Goal: Task Accomplishment & Management: Manage account settings

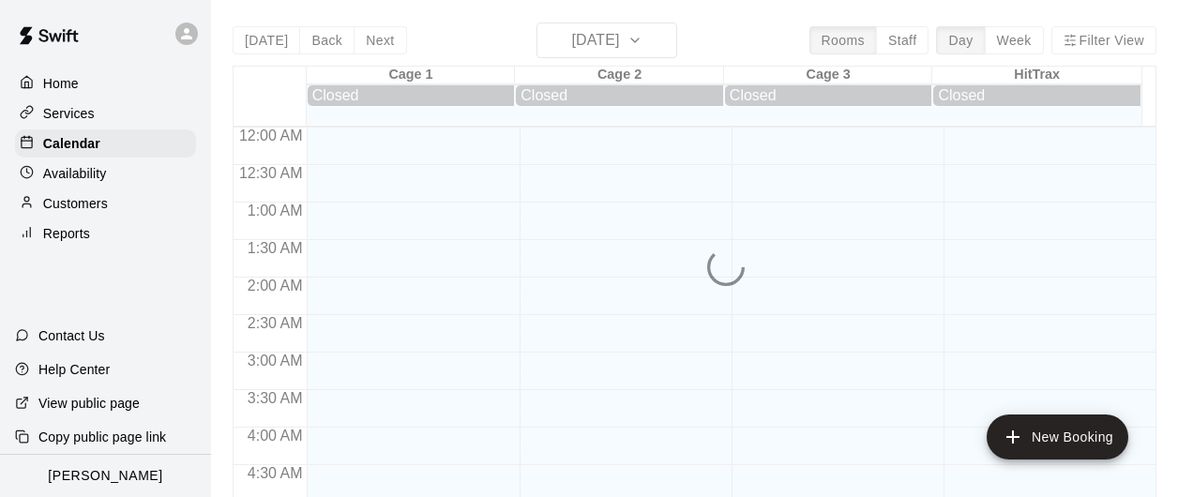
scroll to position [815, 0]
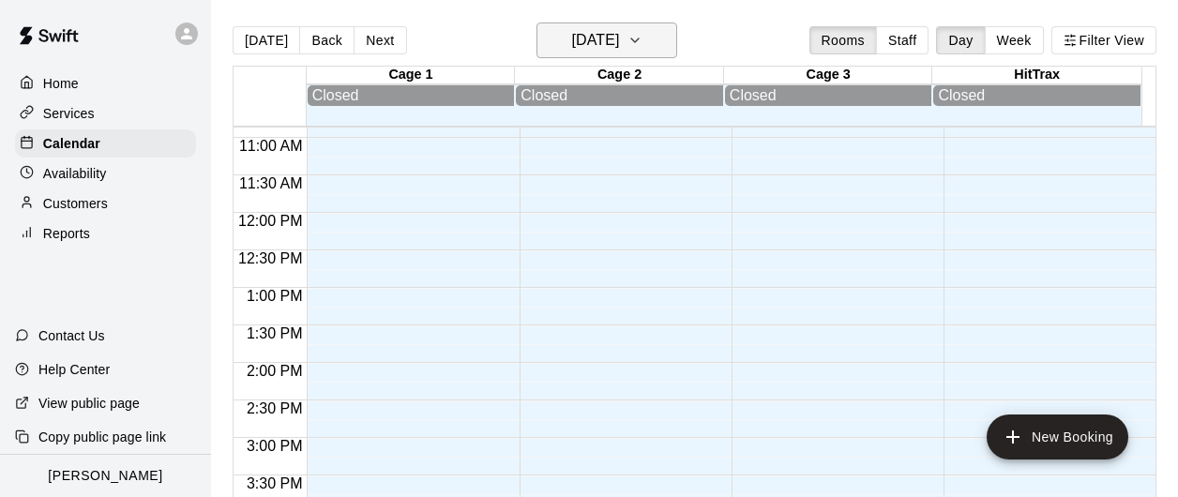
click at [589, 51] on h6 "[DATE]" at bounding box center [595, 40] width 48 height 26
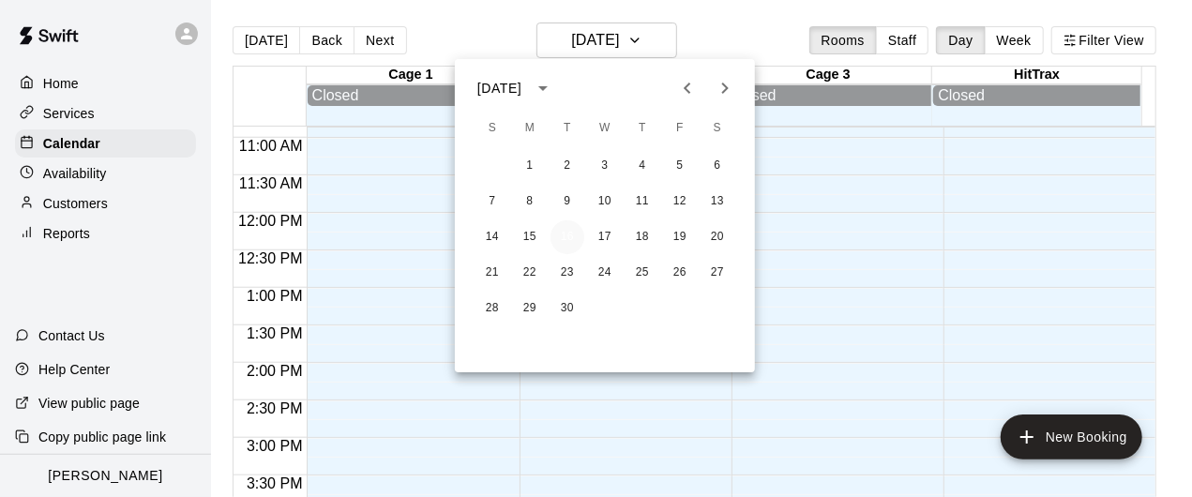
click at [577, 242] on button "16" at bounding box center [568, 237] width 34 height 34
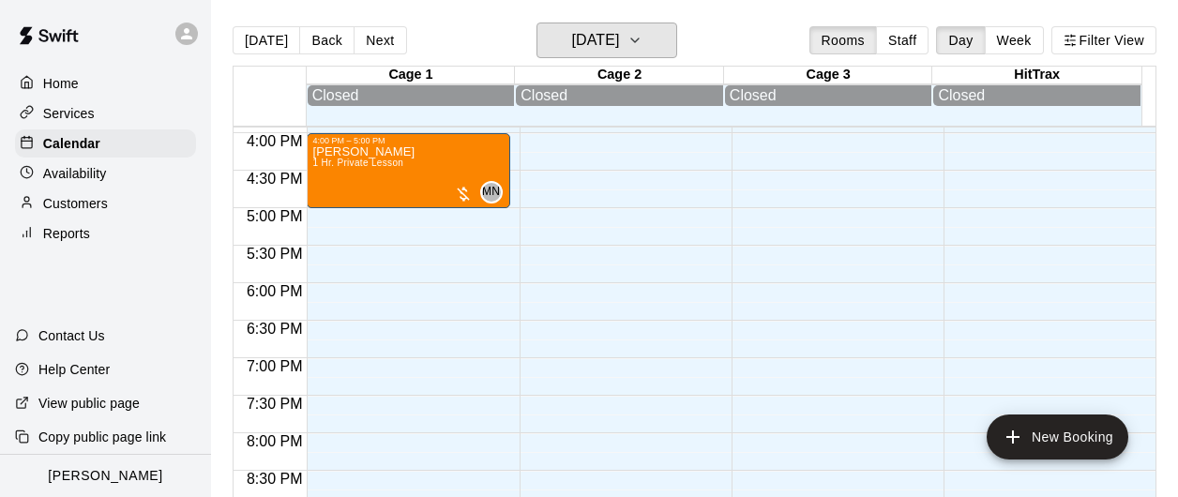
scroll to position [1003, 0]
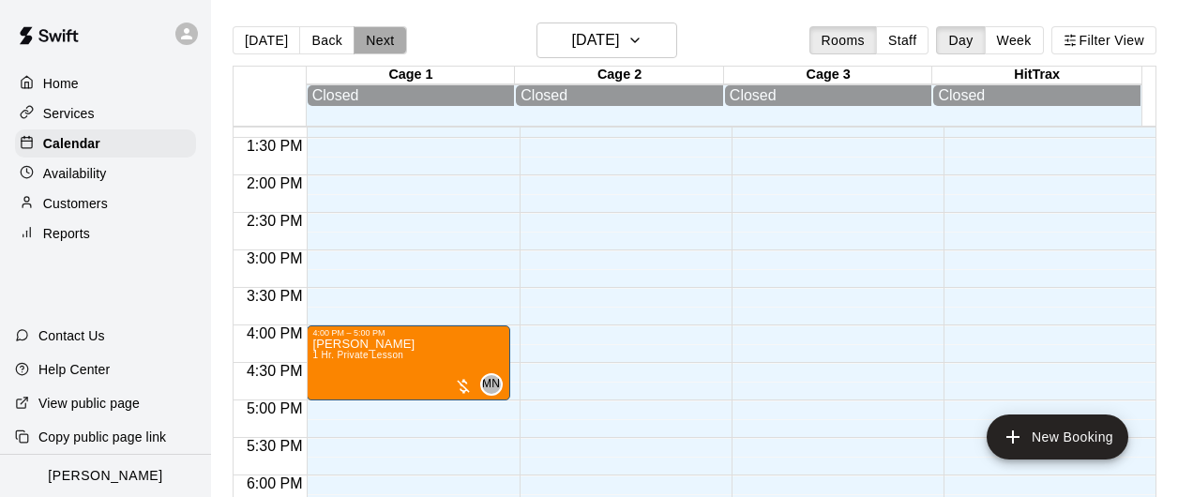
click at [367, 46] on button "Next" at bounding box center [380, 40] width 53 height 28
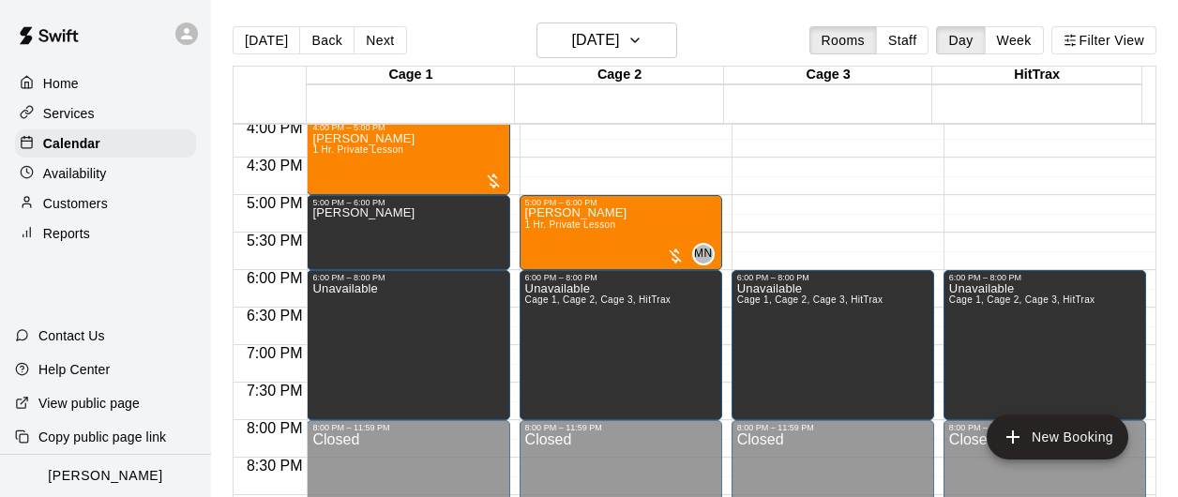
scroll to position [1097, 0]
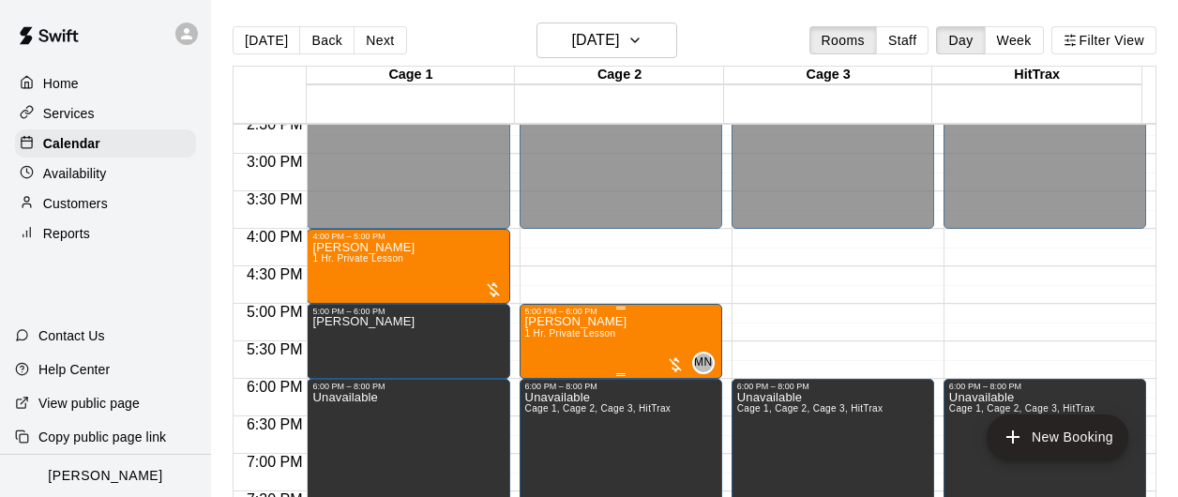
click at [558, 322] on p "[PERSON_NAME]" at bounding box center [576, 322] width 102 height 0
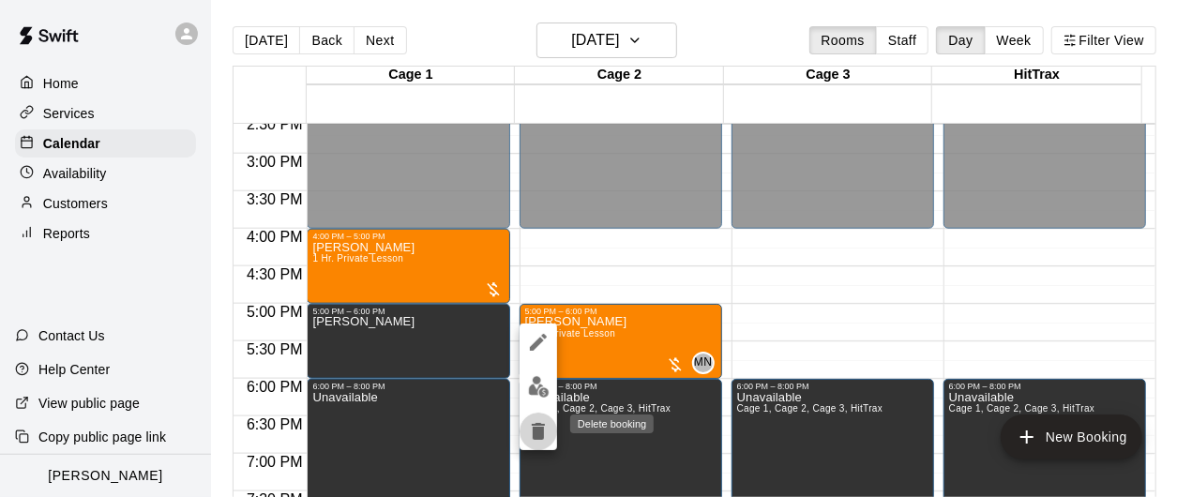
click at [542, 438] on icon "delete" at bounding box center [538, 431] width 13 height 17
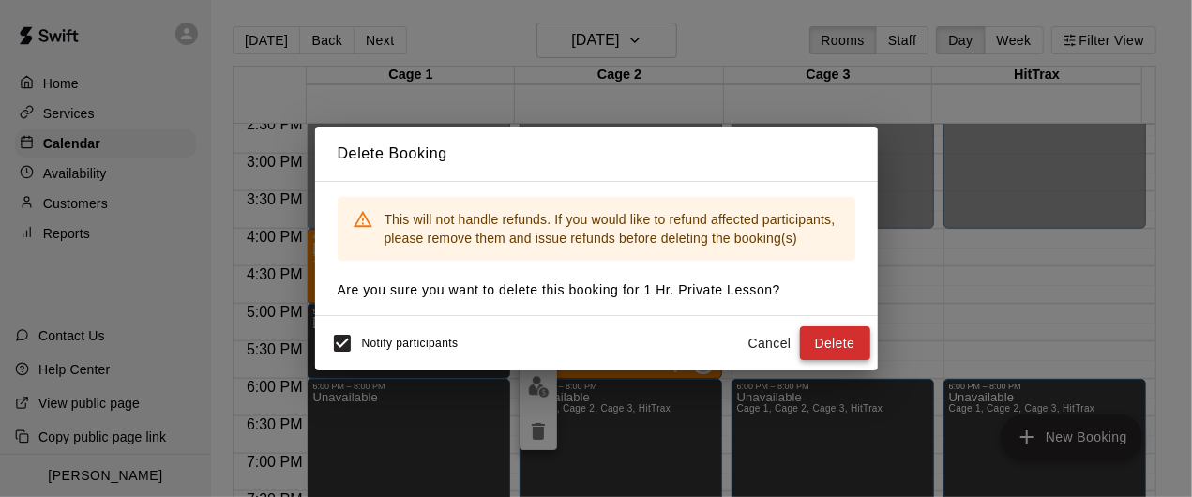
click at [844, 351] on button "Delete" at bounding box center [835, 343] width 70 height 35
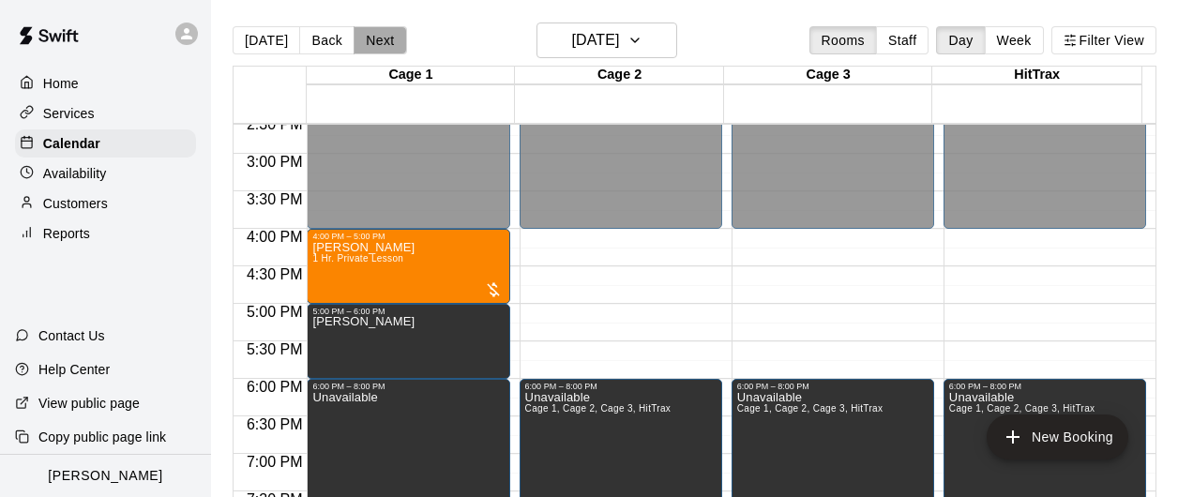
click at [370, 49] on button "Next" at bounding box center [380, 40] width 53 height 28
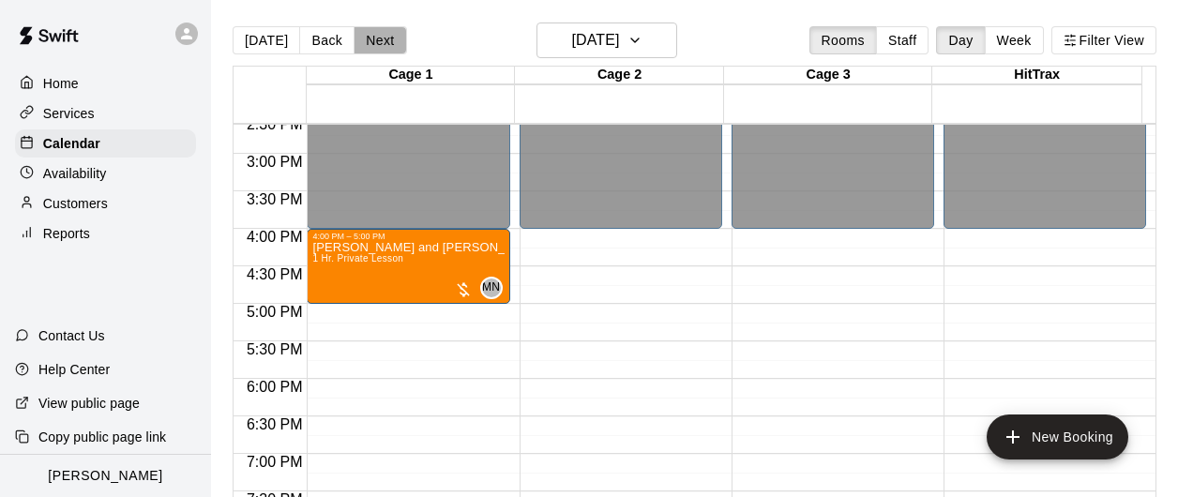
click at [370, 48] on button "Next" at bounding box center [380, 40] width 53 height 28
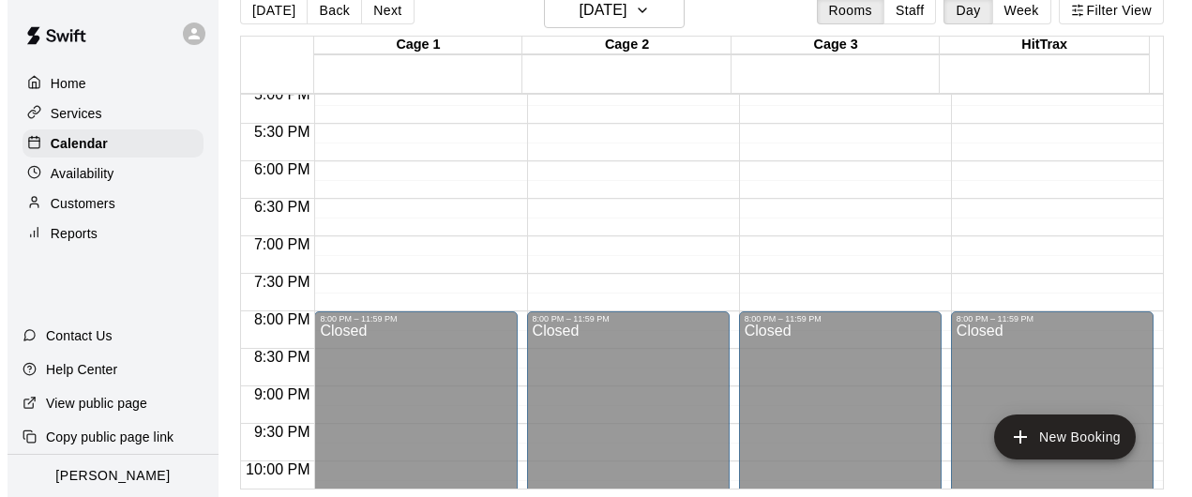
scroll to position [1190, 0]
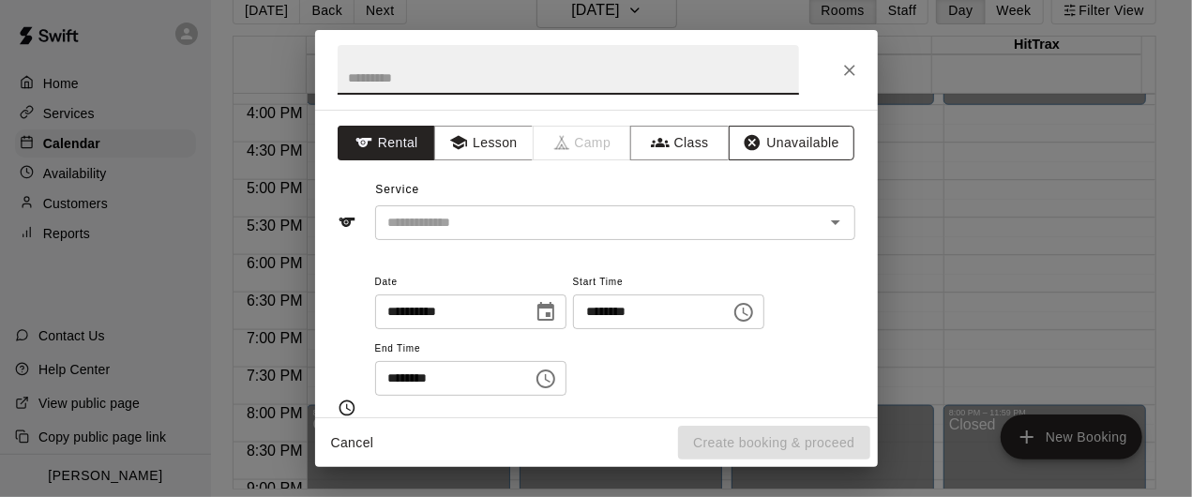
click at [755, 143] on button "Unavailable" at bounding box center [792, 143] width 126 height 35
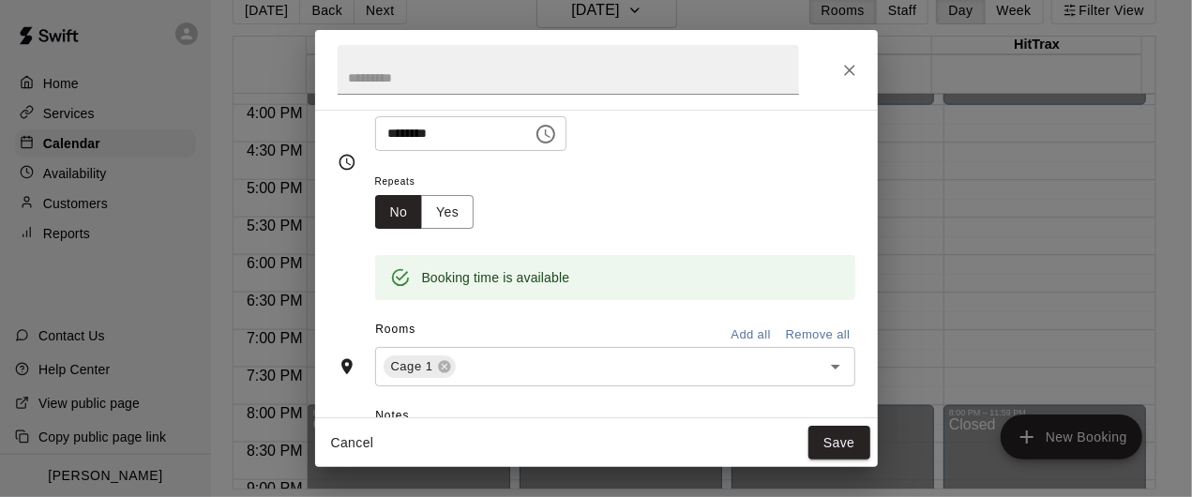
scroll to position [94, 0]
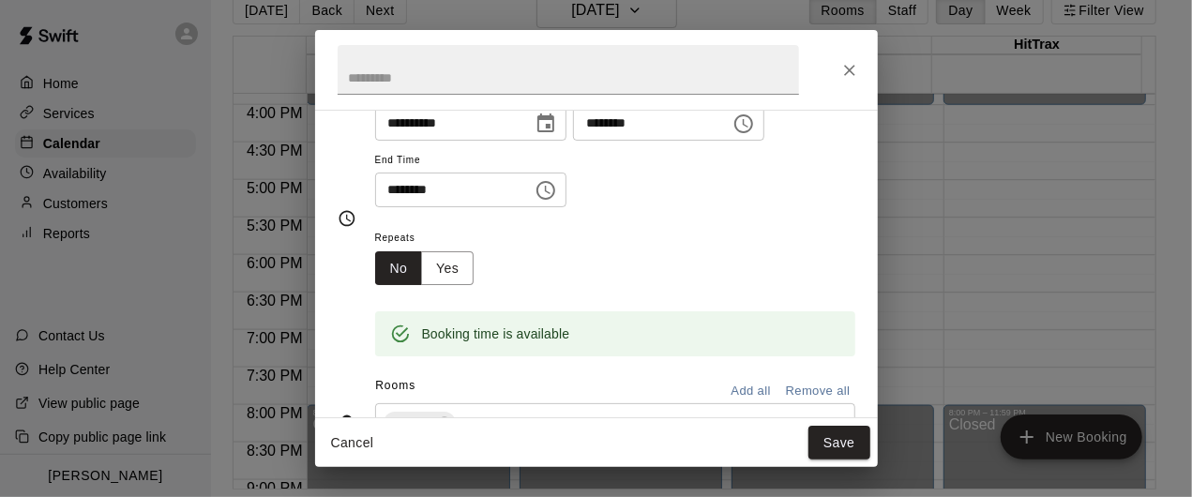
click at [395, 192] on input "********" at bounding box center [447, 190] width 144 height 35
type input "********"
click at [746, 395] on button "Add all" at bounding box center [751, 391] width 60 height 29
click at [829, 451] on button "Save" at bounding box center [840, 443] width 62 height 35
